Goal: Navigation & Orientation: Find specific page/section

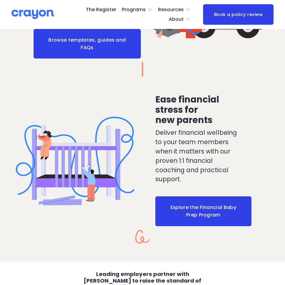
scroll to position [785, 0]
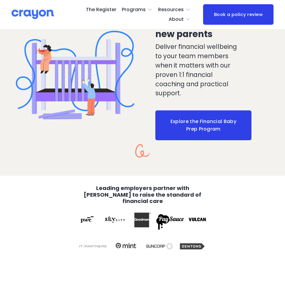
click at [0, 0] on span "Parent Hub" at bounding box center [0, 0] width 0 height 0
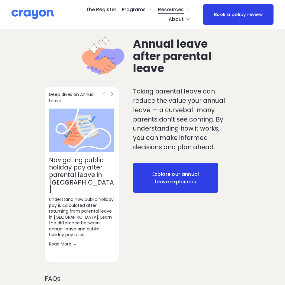
scroll to position [665, 0]
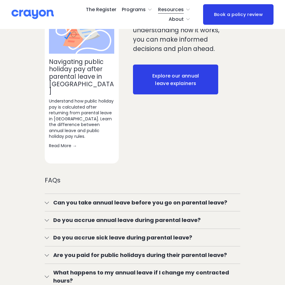
click at [109, 7] on link "The Register" at bounding box center [101, 10] width 31 height 10
